Goal: Check status: Check status

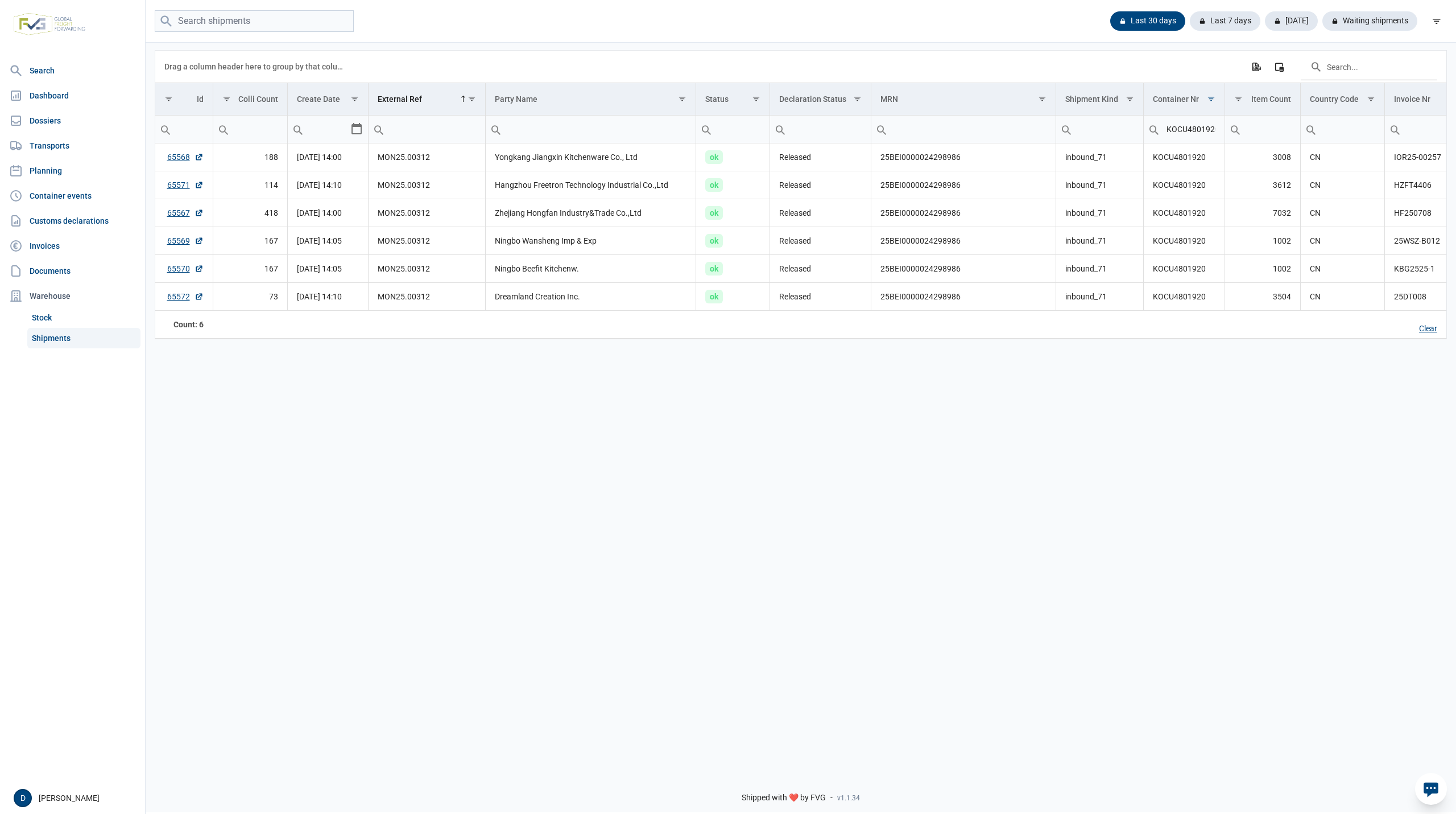
click at [1427, 331] on div "Clear" at bounding box center [1428, 329] width 36 height 19
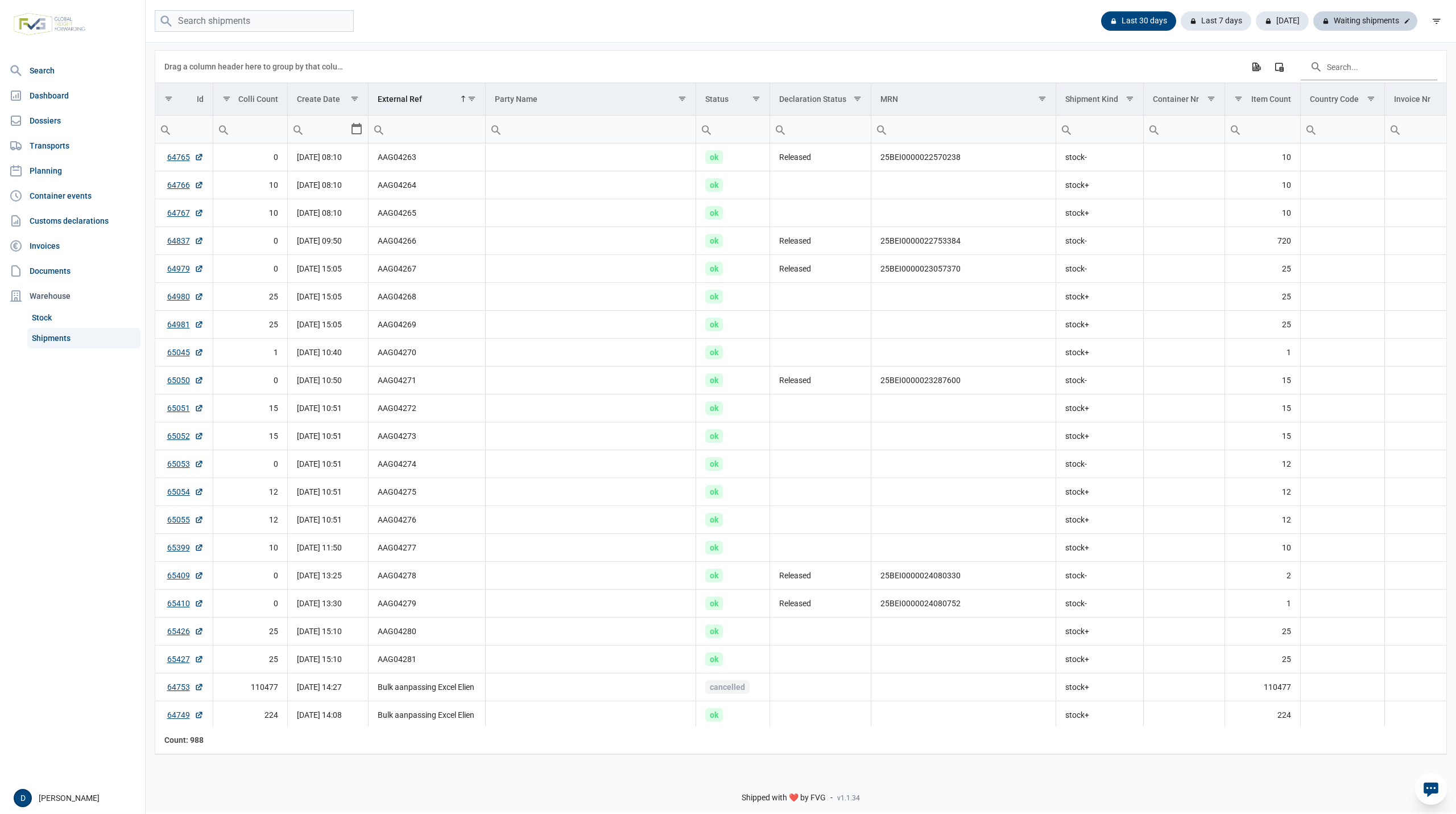
click at [1359, 21] on div "Waiting shipments" at bounding box center [1366, 21] width 104 height 19
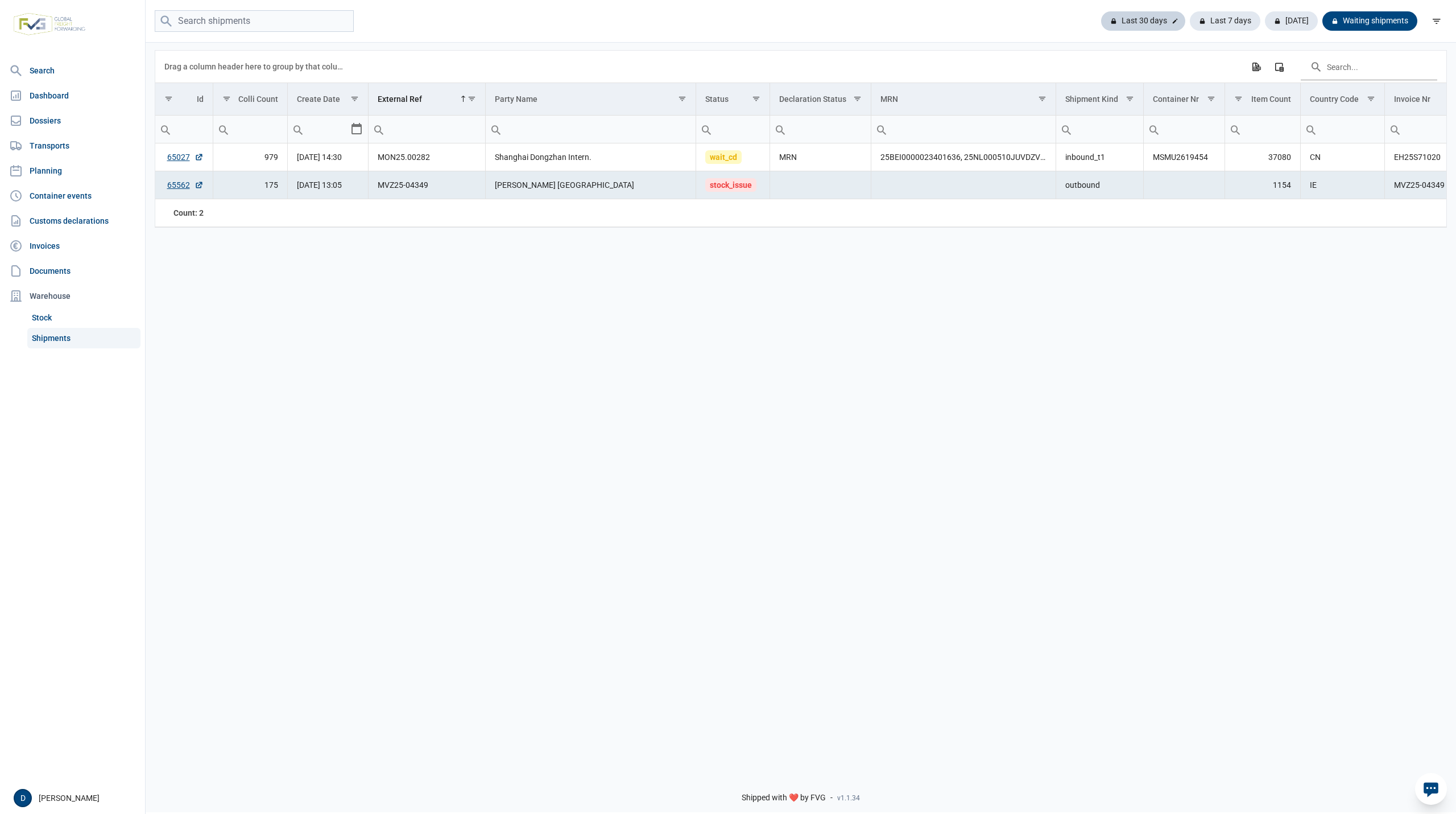
click at [1190, 19] on div "Last 30 days" at bounding box center [1225, 21] width 70 height 19
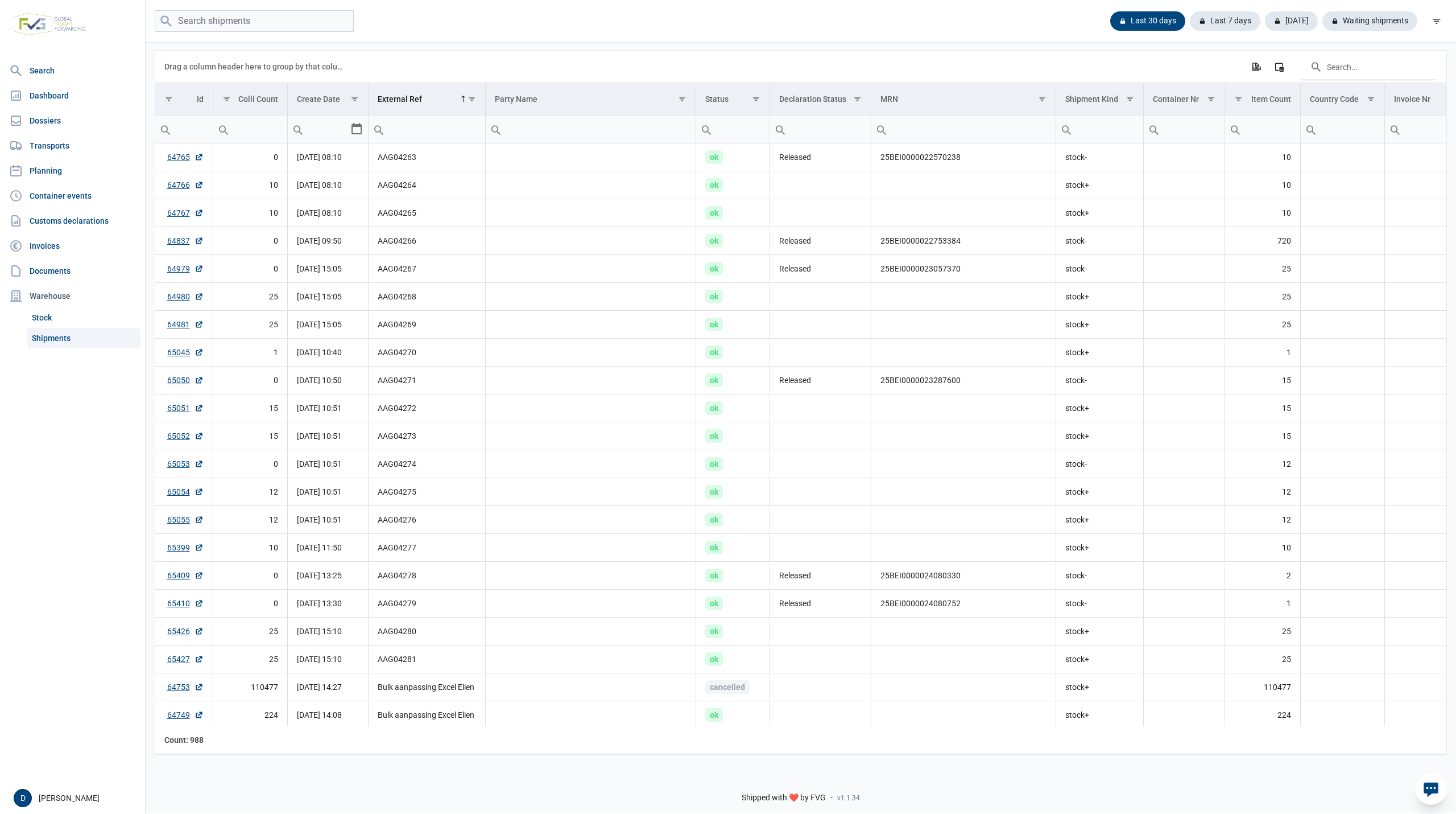
click at [183, 131] on input "Filter cell" at bounding box center [184, 129] width 57 height 28
type input "65027"
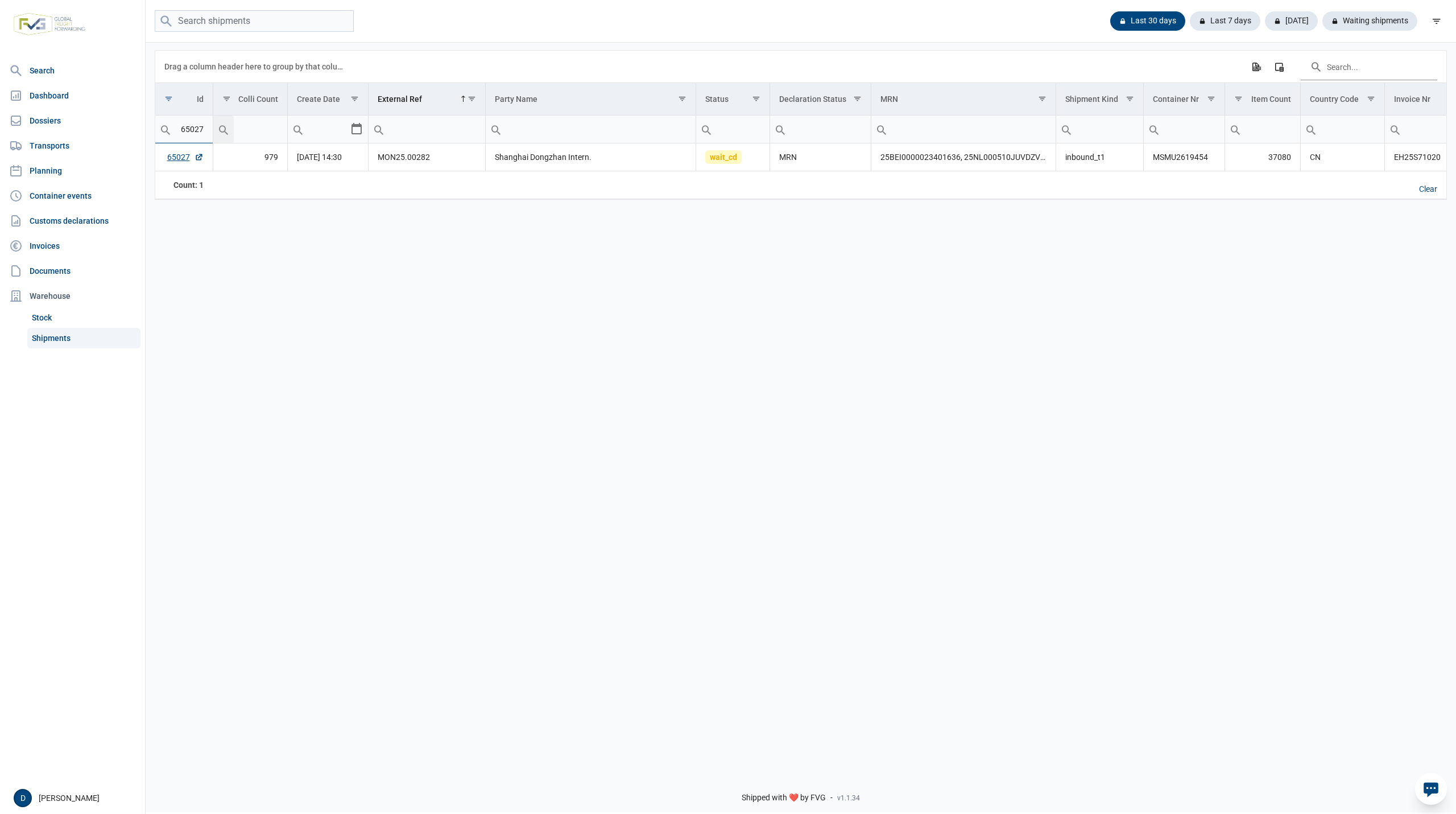
type input "65027"
click at [176, 160] on link "65027" at bounding box center [186, 156] width 36 height 11
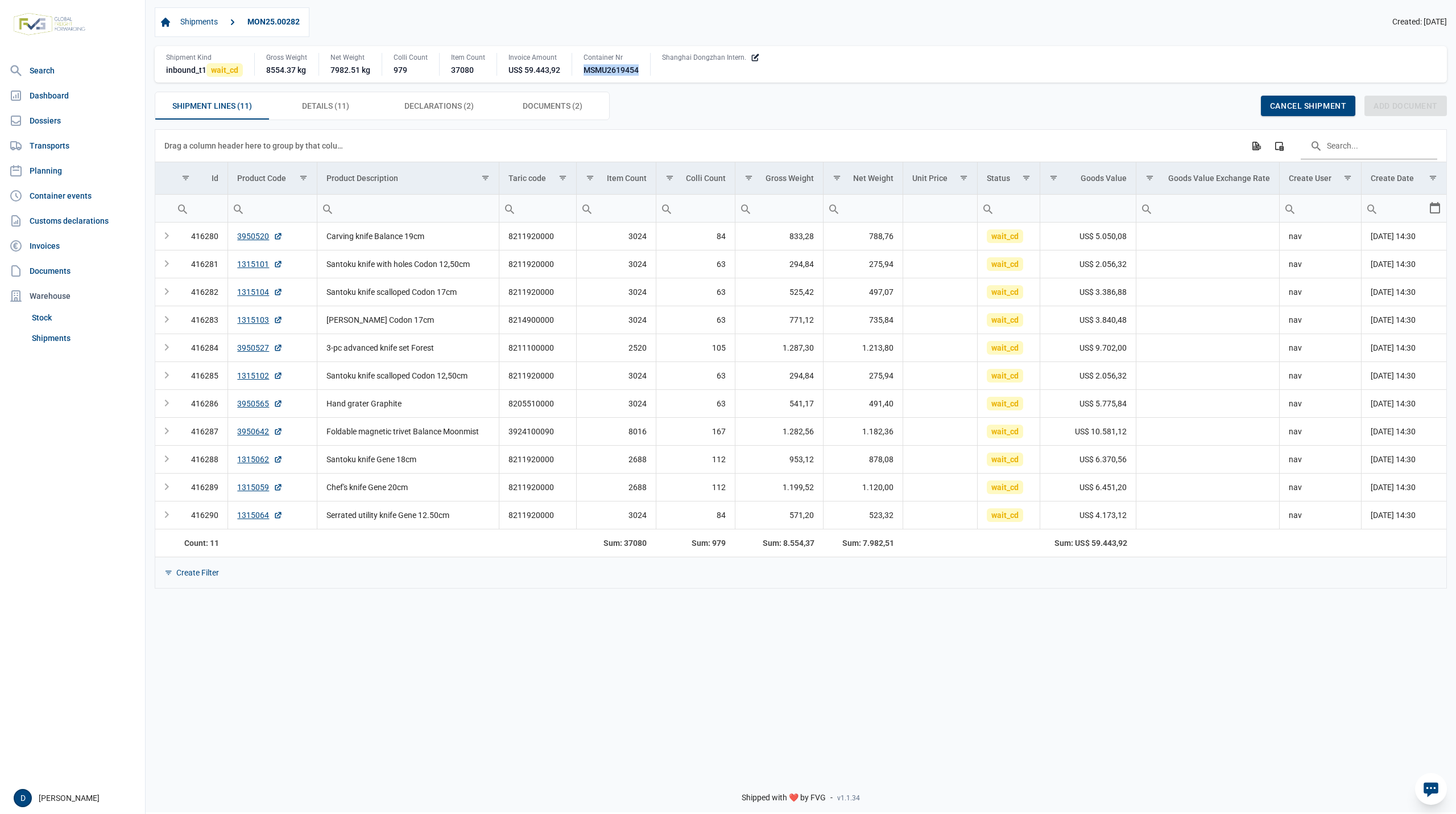
drag, startPoint x: 583, startPoint y: 69, endPoint x: 641, endPoint y: 67, distance: 58.0
click at [641, 67] on div "Container Nr MSMU2619454" at bounding box center [611, 64] width 78 height 23
copy div "MSMU2619454"
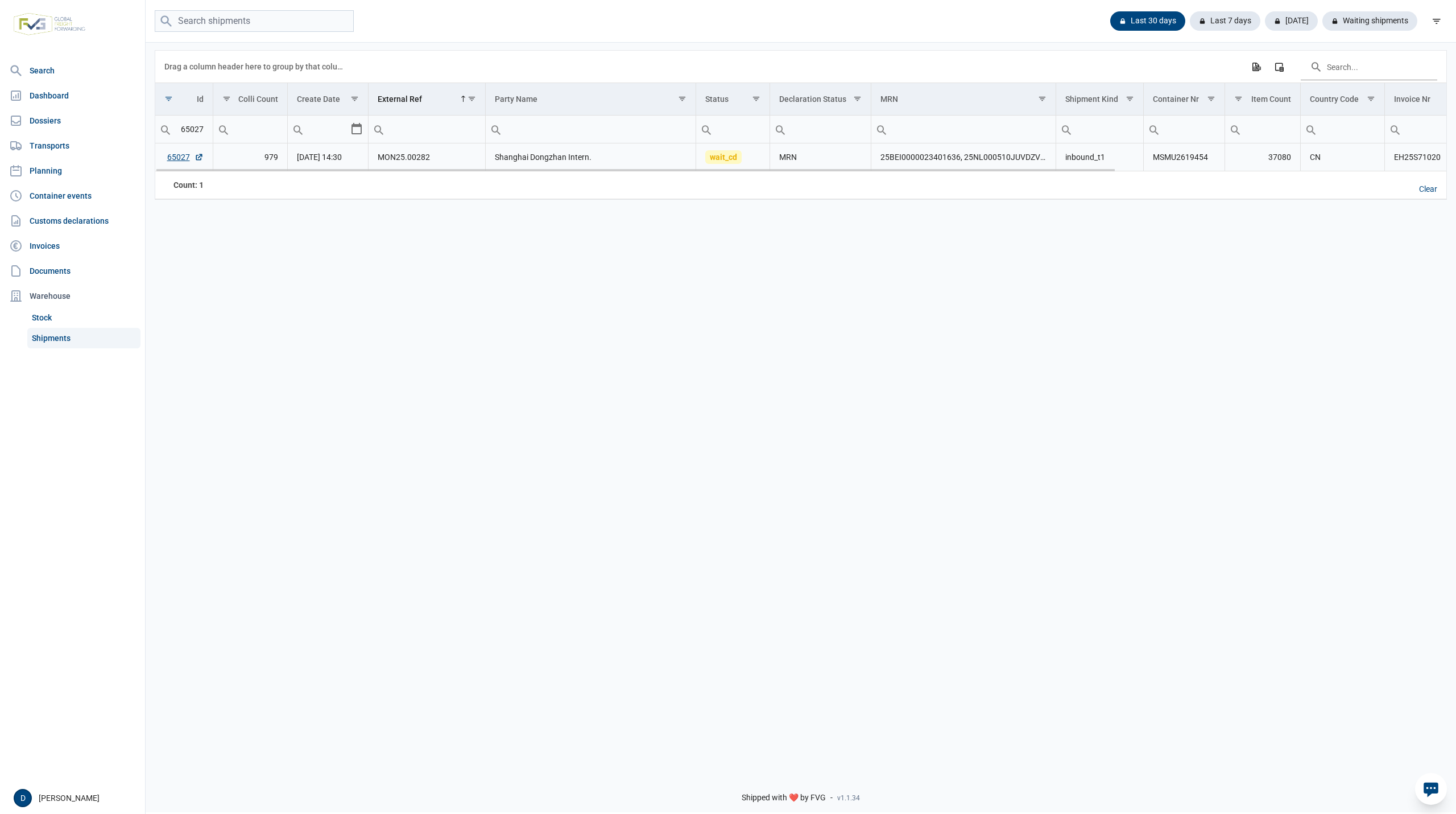
click at [823, 163] on td "MRN" at bounding box center [821, 158] width 101 height 28
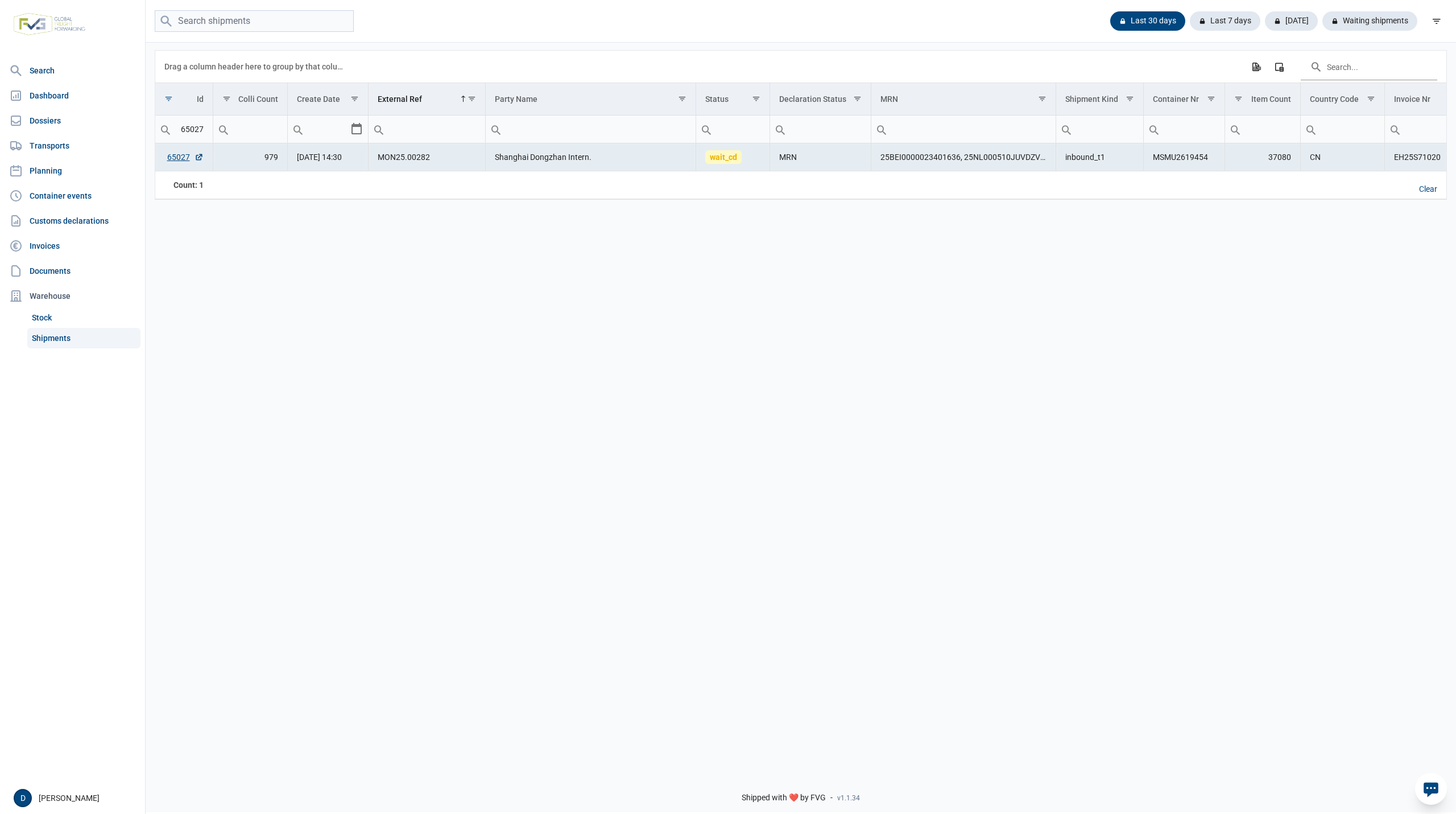
click at [1004, 23] on div "Last 30 days Last 7 days Today Waiting shipments" at bounding box center [801, 21] width 1311 height 22
click at [1127, 17] on div "Last 30 days" at bounding box center [1143, 21] width 84 height 19
click at [1433, 194] on div "Clear" at bounding box center [1428, 189] width 36 height 19
